Goal: Find specific page/section: Find specific page/section

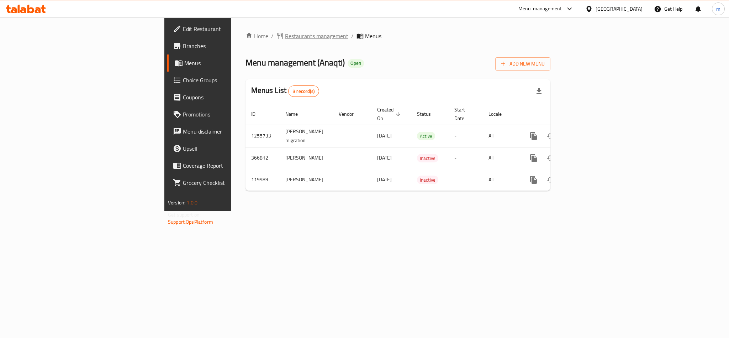
click at [285, 38] on span "Restaurants management" at bounding box center [316, 36] width 63 height 9
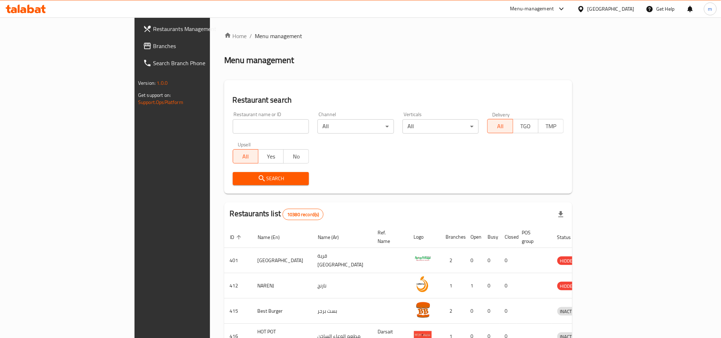
click at [233, 129] on input "search" at bounding box center [271, 126] width 77 height 14
paste input "606354"
type input "606354"
click at [244, 172] on button "Search" at bounding box center [271, 178] width 77 height 13
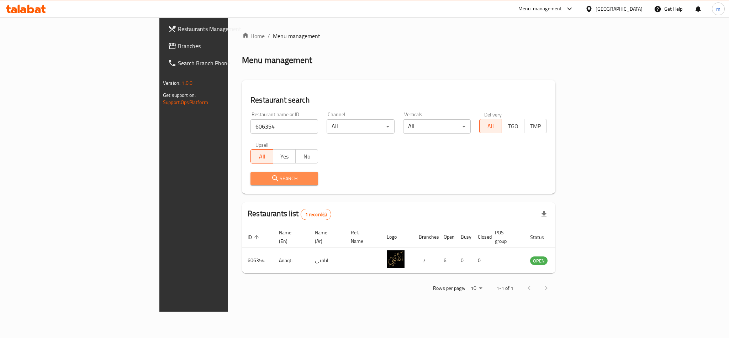
click at [256, 176] on span "Search" at bounding box center [284, 178] width 56 height 9
click at [22, 9] on icon at bounding box center [26, 9] width 40 height 9
